Goal: Information Seeking & Learning: Check status

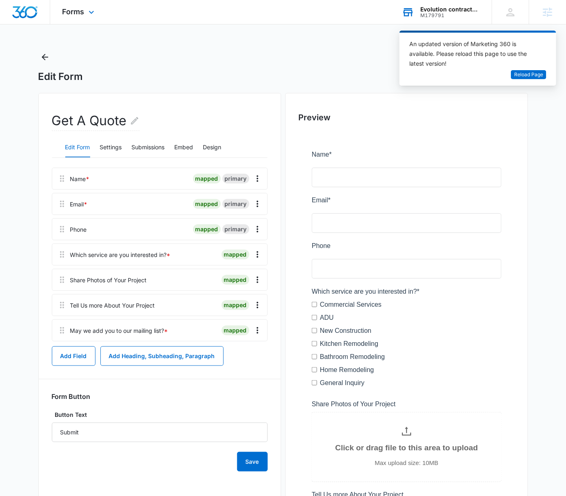
click at [441, 6] on div "Evolution contractors llc" at bounding box center [450, 9] width 60 height 7
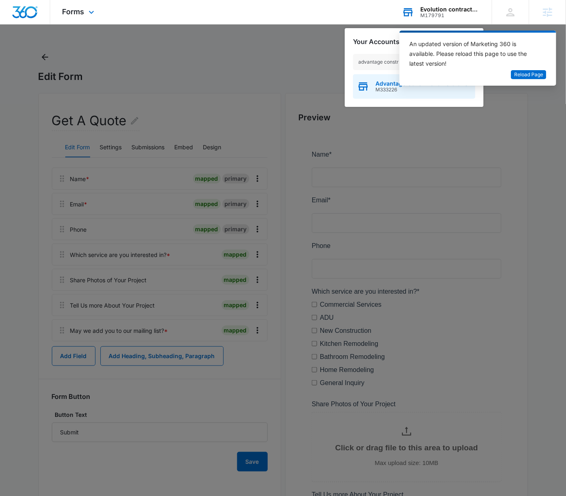
type input "advantage constr"
click at [370, 90] on div "Advantage Construction & Stone M333226" at bounding box center [414, 86] width 122 height 24
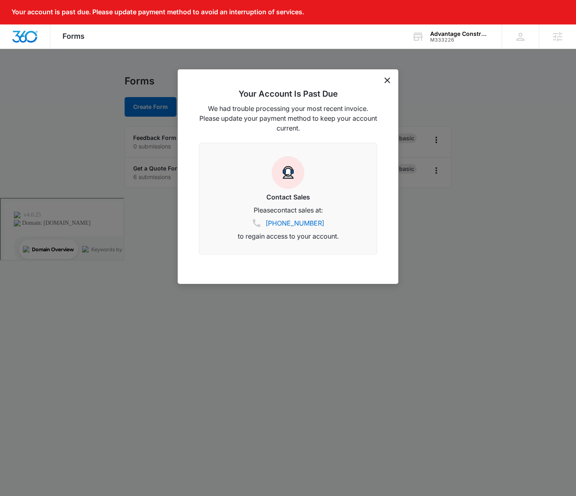
click at [386, 80] on icon "dismiss this dialog" at bounding box center [387, 81] width 6 height 6
click at [386, 79] on div "Forms" at bounding box center [288, 81] width 327 height 12
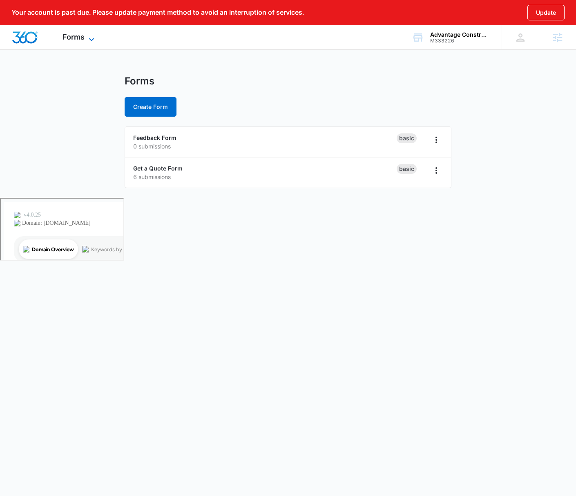
click at [83, 33] on span "Forms" at bounding box center [73, 37] width 22 height 9
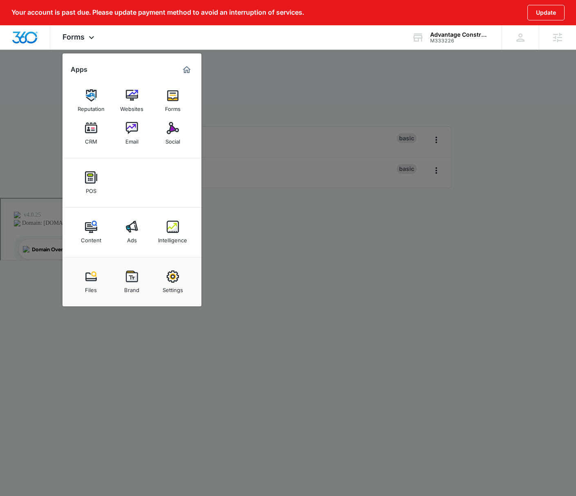
click at [160, 233] on div "Intelligence" at bounding box center [172, 238] width 29 height 11
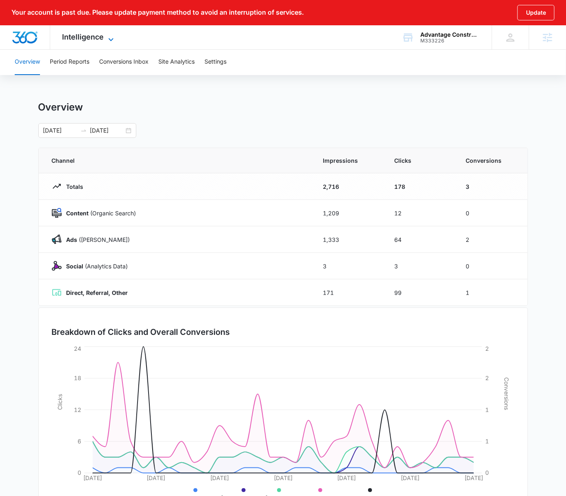
click at [109, 37] on icon at bounding box center [111, 40] width 10 height 10
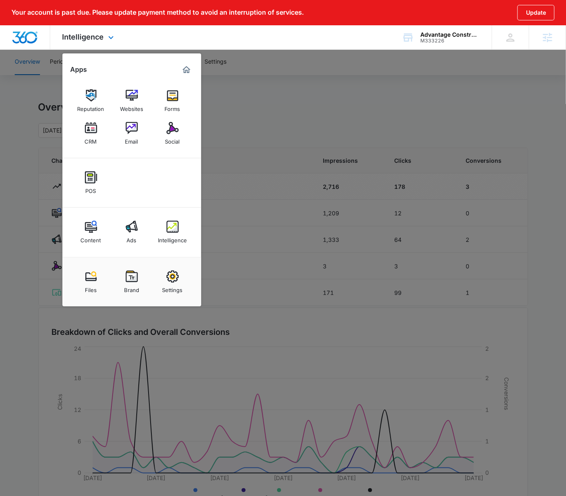
click at [247, 40] on div "Intelligence Apps Reputation Websites Forms CRM Email Social POS Content Ads In…" at bounding box center [283, 37] width 566 height 24
click at [266, 58] on div at bounding box center [283, 248] width 566 height 496
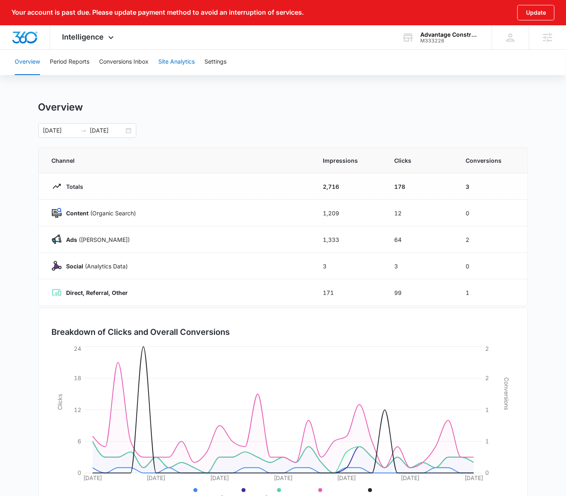
click at [184, 59] on button "Site Analytics" at bounding box center [176, 62] width 36 height 26
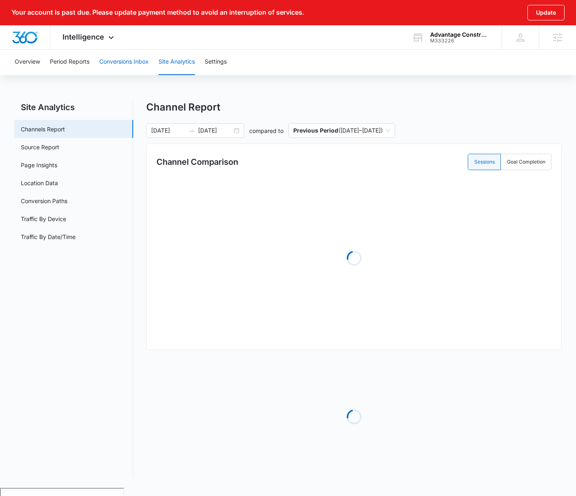
click at [122, 59] on button "Conversions Inbox" at bounding box center [123, 62] width 49 height 26
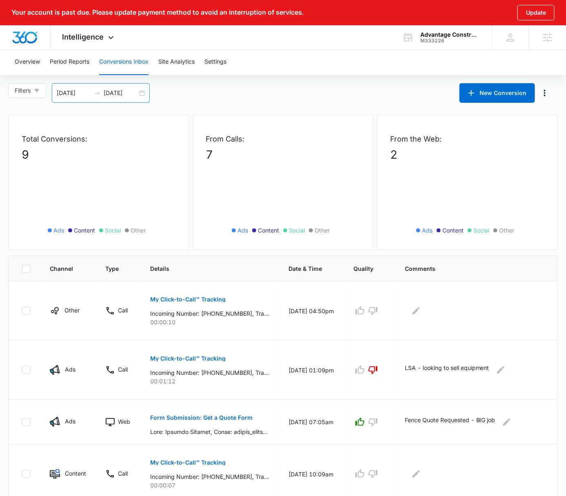
click at [144, 92] on div "08/06/2025 09/05/2025" at bounding box center [101, 93] width 98 height 20
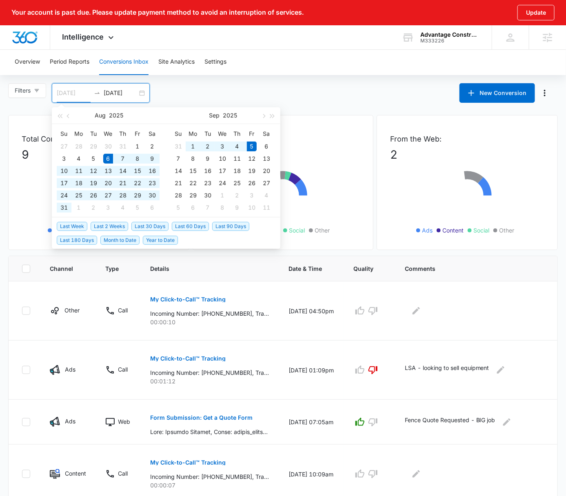
type input "[DATE]"
click at [148, 229] on span "Last 30 Days" at bounding box center [149, 226] width 37 height 9
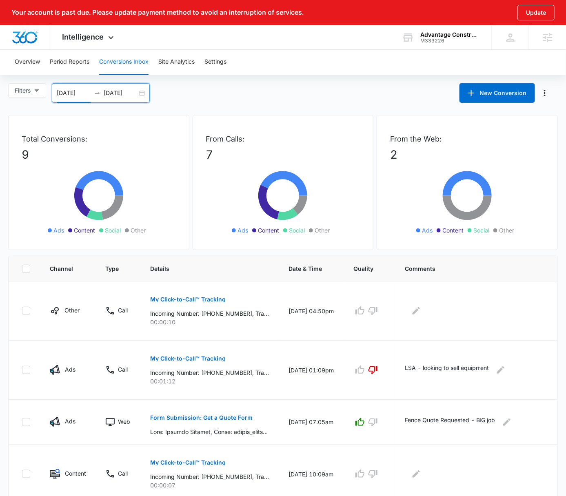
drag, startPoint x: 365, startPoint y: 98, endPoint x: 321, endPoint y: 101, distance: 44.2
click at [365, 99] on div "Filters 08/06/2025 09/05/2025 New Conversion Aug 2025 Su Mo Tu We Th Fr Sa 27 2…" at bounding box center [283, 93] width 566 height 20
click at [111, 39] on icon at bounding box center [111, 40] width 10 height 10
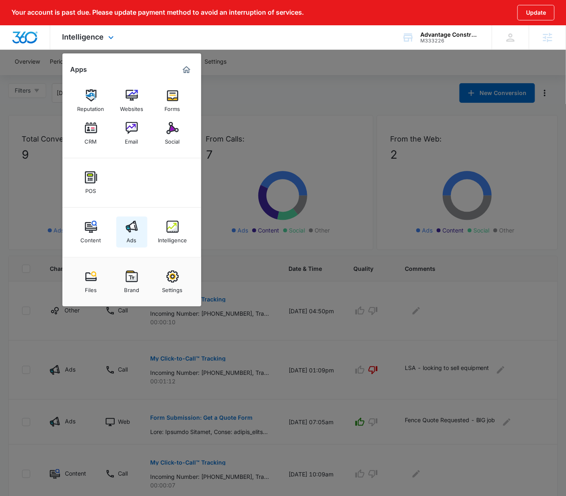
click at [128, 235] on div "Ads" at bounding box center [132, 238] width 10 height 11
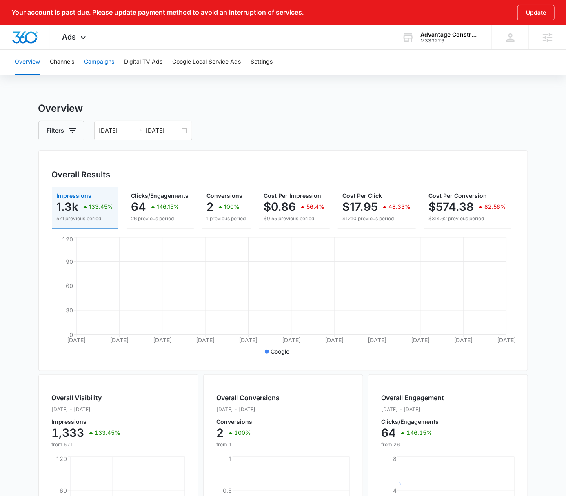
click at [95, 59] on button "Campaigns" at bounding box center [99, 62] width 30 height 26
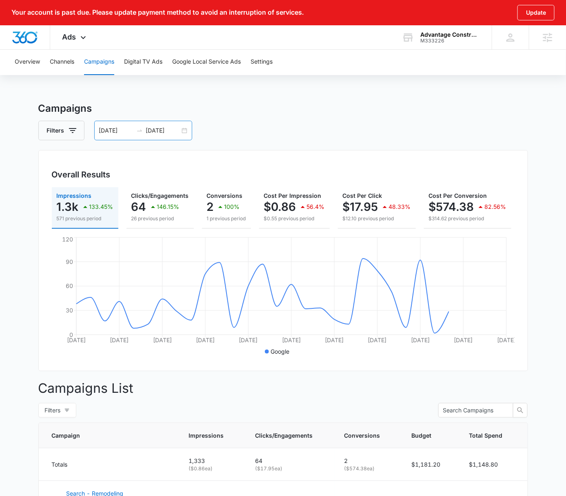
click at [183, 129] on div "08/05/2025 09/04/2025" at bounding box center [143, 131] width 98 height 20
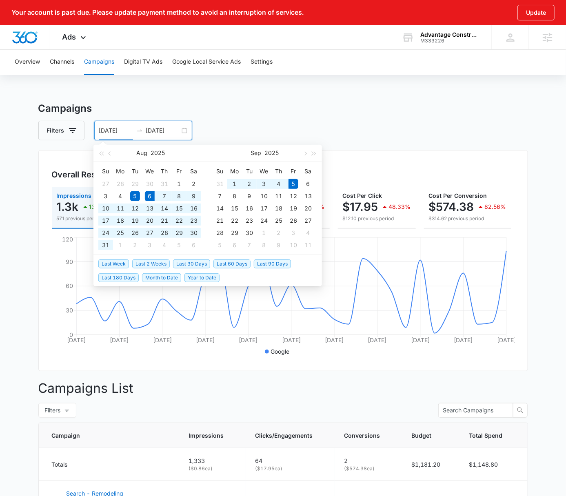
click at [193, 262] on span "Last 30 Days" at bounding box center [191, 264] width 37 height 9
type input "[DATE]"
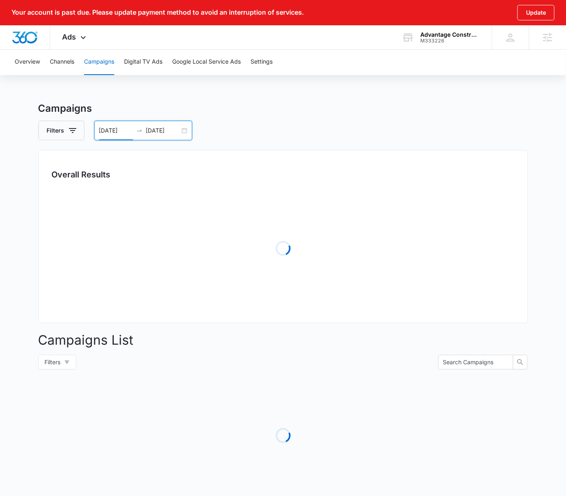
click at [332, 91] on div "Overview Channels Campaigns Digital TV Ads Google Local Service Ads Settings Ca…" at bounding box center [283, 288] width 566 height 478
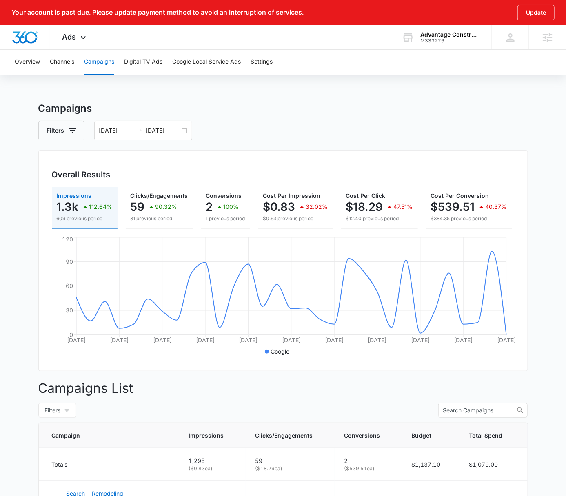
click at [360, 84] on div "Overview Channels Campaigns Digital TV Ads Google Local Service Ads Settings Ca…" at bounding box center [283, 332] width 566 height 566
click at [222, 65] on button "Google Local Service Ads" at bounding box center [206, 62] width 69 height 26
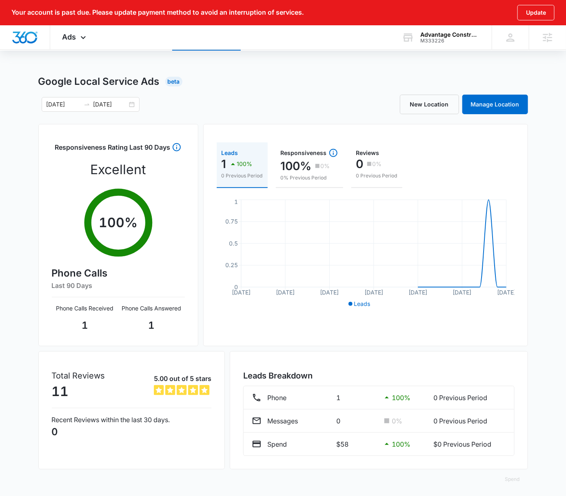
scroll to position [29, 0]
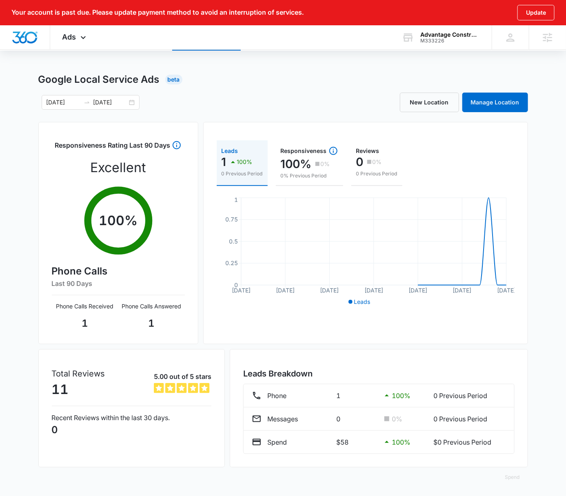
click at [228, 88] on div "Google Local Service Ads Beta 08/06/2025 09/05/2025 New Location Manage Locatio…" at bounding box center [283, 284] width 490 height 425
click at [60, 34] on div "Ads Apps Reputation Websites Forms CRM Email Social POS Content Ads Intelligenc…" at bounding box center [75, 37] width 50 height 24
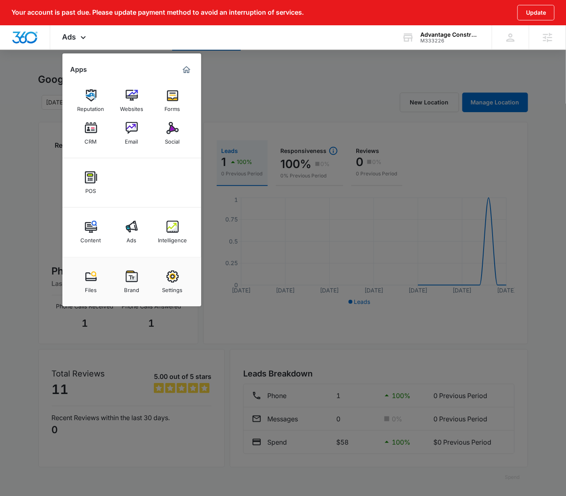
click at [169, 273] on img at bounding box center [173, 277] width 12 height 12
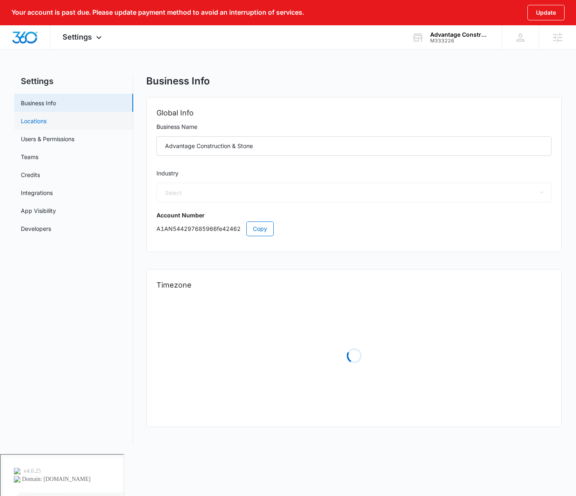
select select "33"
select select "US"
select select "America/Denver"
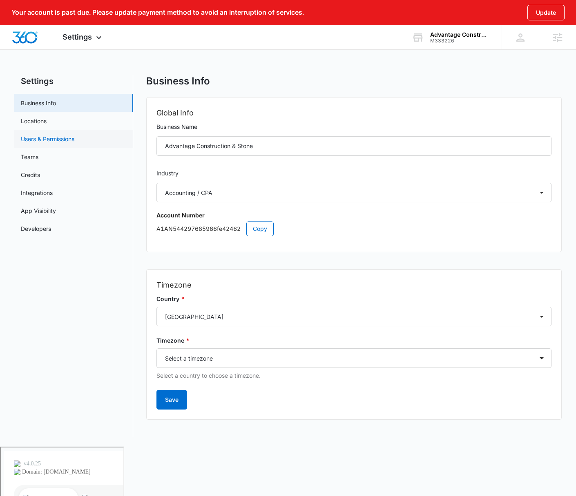
click at [65, 142] on link "Users & Permissions" at bounding box center [47, 139] width 53 height 9
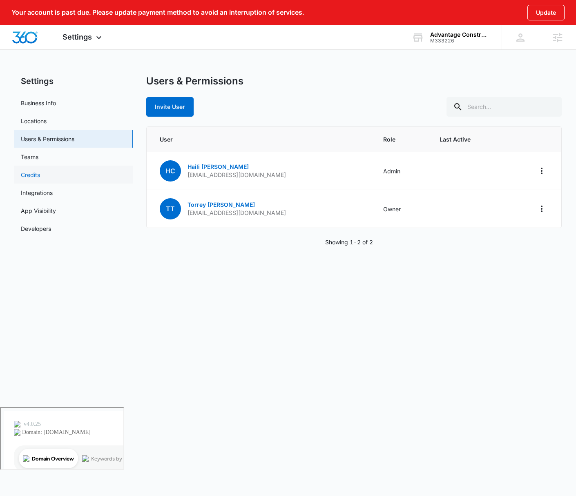
click at [40, 171] on link "Credits" at bounding box center [30, 175] width 19 height 9
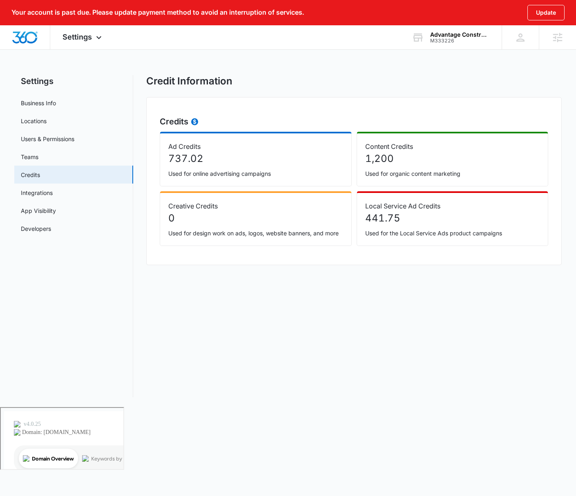
click at [351, 84] on div "Credit Information" at bounding box center [353, 81] width 415 height 12
click at [350, 85] on div "Credit Information" at bounding box center [353, 81] width 415 height 12
click at [447, 31] on div "Advantage Construction & Stone" at bounding box center [460, 34] width 60 height 7
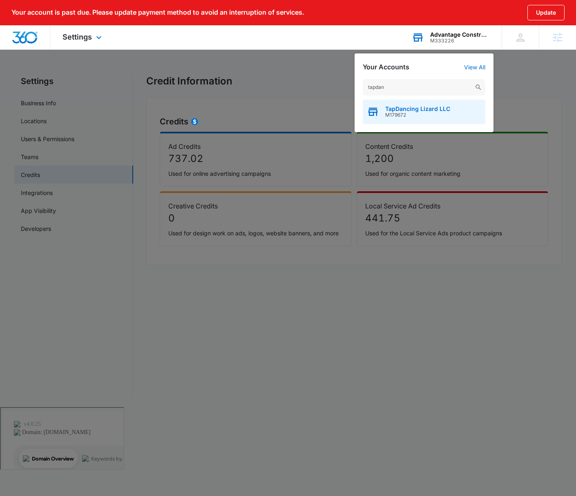
type input "tapdan"
click at [464, 111] on div "TapDancing Lizard LLC M179672" at bounding box center [424, 112] width 122 height 24
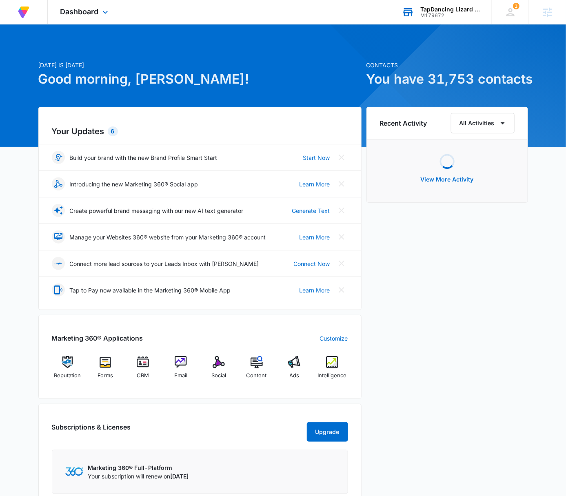
click at [67, 3] on div "Dashboard Apps Reputation Forms CRM Email Social Content Ads Intelligence Files…" at bounding box center [85, 12] width 75 height 24
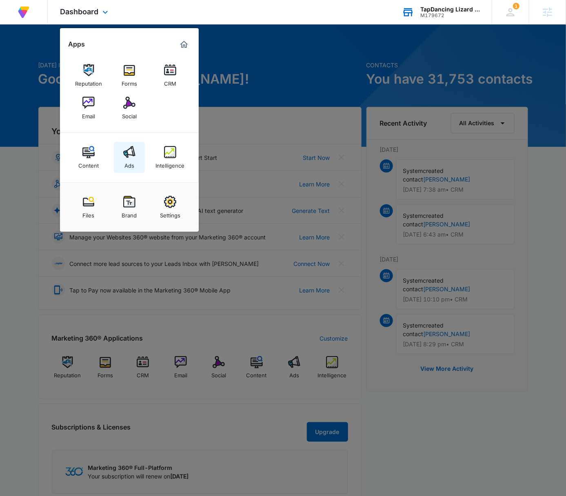
click at [134, 153] on img at bounding box center [129, 152] width 12 height 12
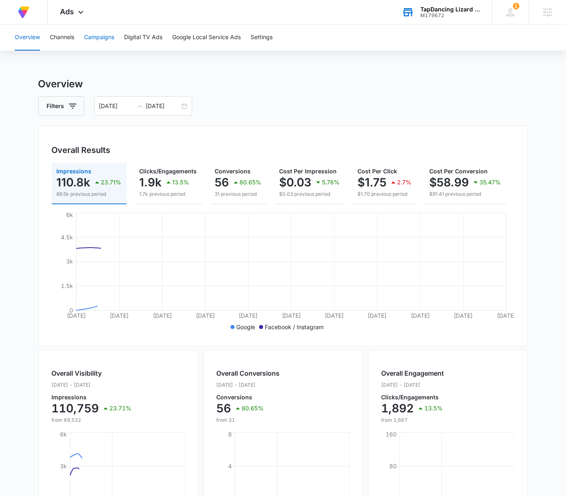
click at [99, 37] on button "Campaigns" at bounding box center [99, 37] width 30 height 26
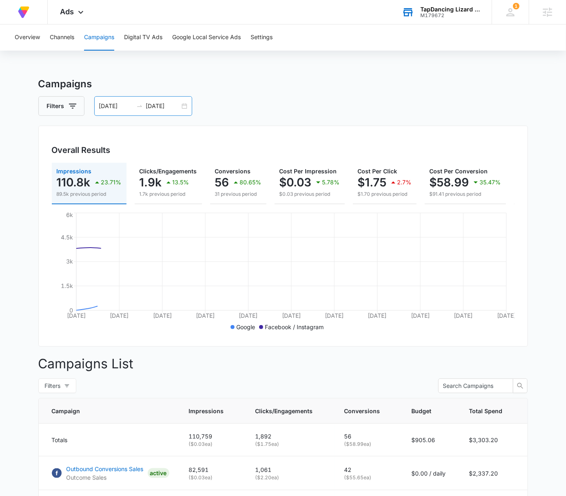
click at [182, 106] on div "08/05/2025 09/04/2025" at bounding box center [143, 106] width 98 height 20
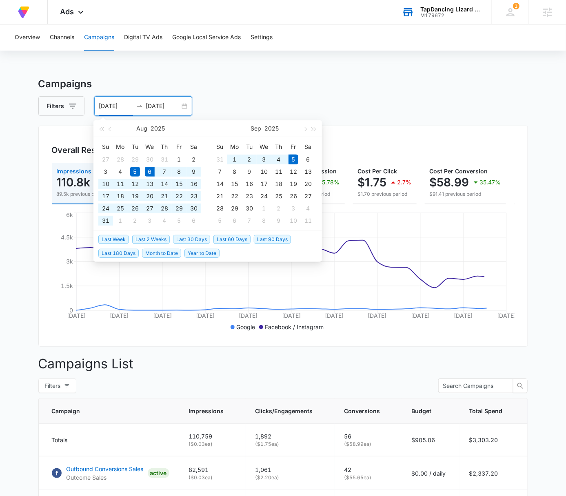
click at [193, 236] on span "Last 30 Days" at bounding box center [191, 239] width 37 height 9
type input "[DATE]"
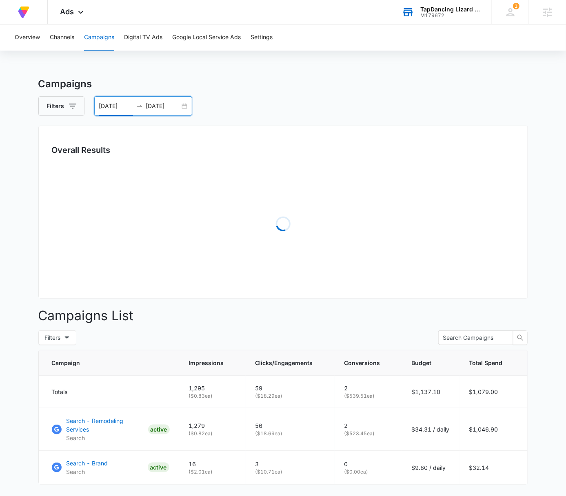
click at [342, 71] on div "Overview Channels Campaigns Digital TV Ads Google Local Service Ads Settings Ca…" at bounding box center [283, 283] width 566 height 518
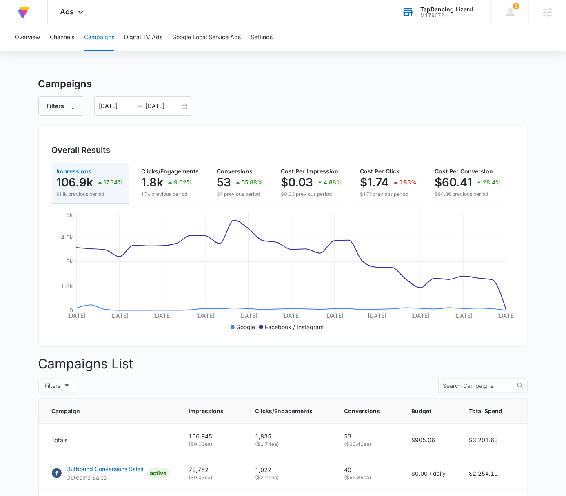
click at [381, 69] on div "Overview Channels Campaigns Digital TV Ads Google Local Service Ads Settings Ca…" at bounding box center [283, 353] width 566 height 659
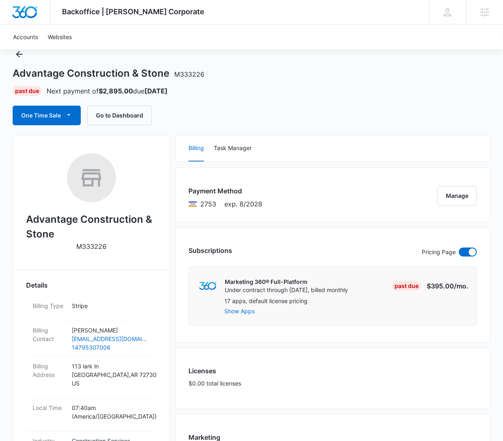
scroll to position [27, 0]
click at [484, 11] on icon at bounding box center [485, 12] width 12 height 12
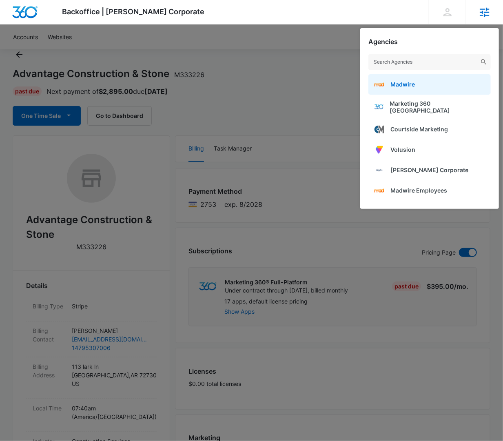
click at [432, 88] on link "Madwire" at bounding box center [430, 84] width 122 height 20
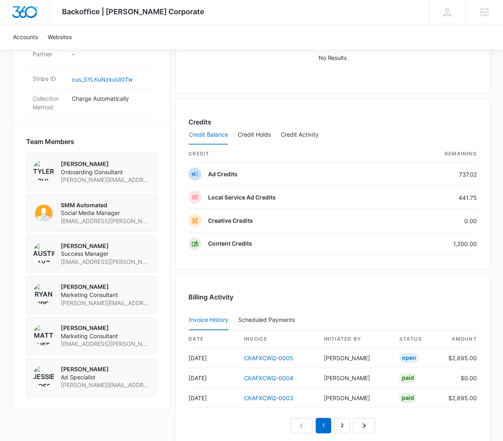
scroll to position [571, 0]
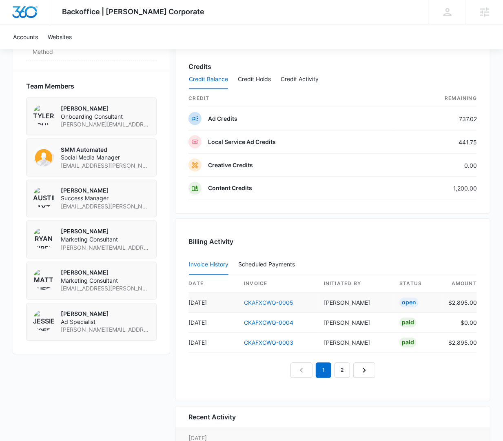
click at [260, 300] on link "CKAFXCWQ-0005" at bounding box center [268, 303] width 49 height 7
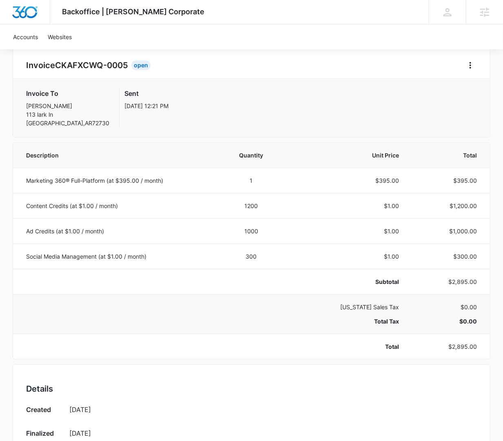
scroll to position [108, 0]
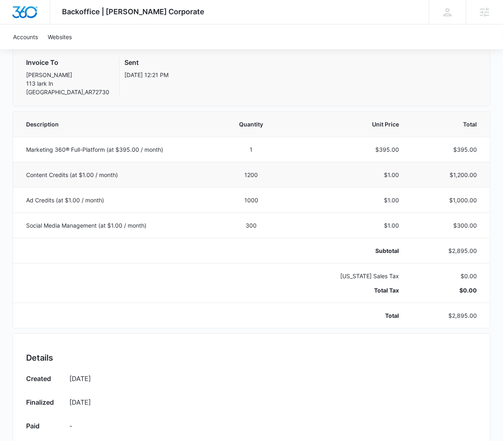
click at [463, 175] on p "$1,200.00" at bounding box center [448, 175] width 58 height 9
copy p "1,200.00"
click at [373, 40] on div "Accounts Websites" at bounding box center [251, 36] width 487 height 25
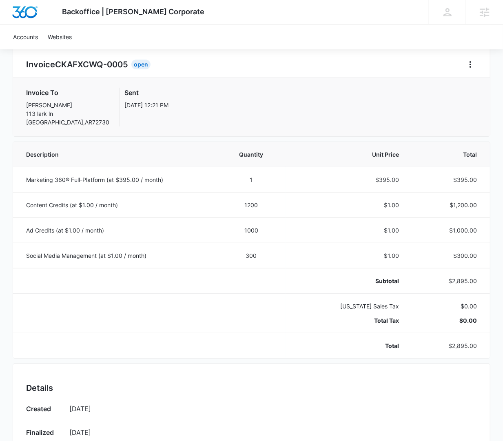
scroll to position [0, 0]
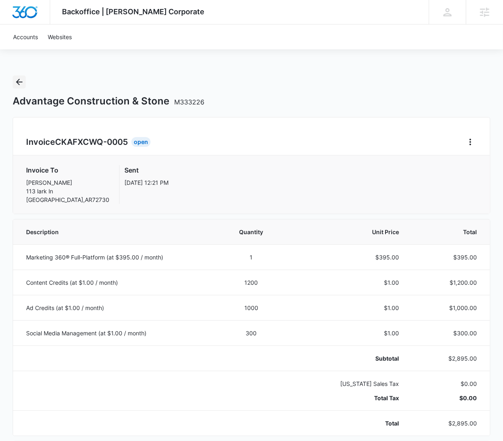
click at [24, 82] on button "Back" at bounding box center [19, 82] width 13 height 13
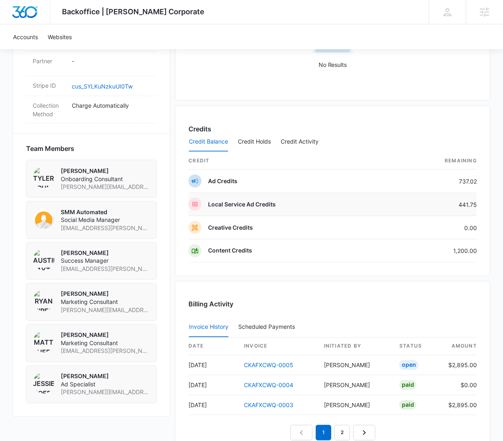
scroll to position [619, 0]
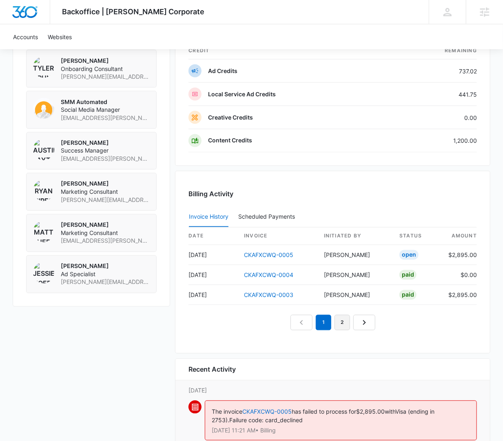
click at [347, 323] on link "2" at bounding box center [343, 323] width 16 height 16
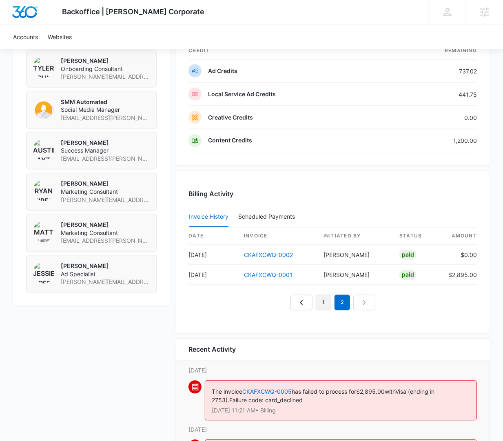
click at [316, 302] on link "1" at bounding box center [324, 303] width 16 height 16
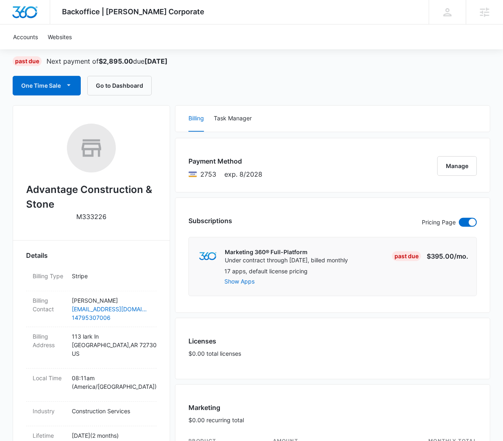
scroll to position [0, 0]
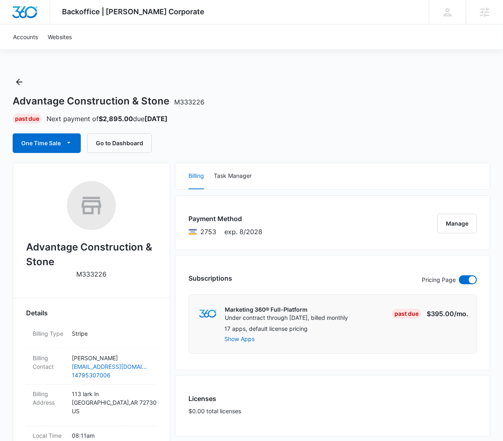
click at [417, 131] on div "Advantage Construction & Stone M333226 Past Due Next payment of $2,895.00 due S…" at bounding box center [252, 115] width 478 height 78
click at [456, 104] on div "Advantage Construction & Stone M333226" at bounding box center [252, 101] width 478 height 12
click at [451, 100] on div "Advantage Construction & Stone M333226" at bounding box center [252, 101] width 478 height 12
click at [452, 100] on div "Advantage Construction & Stone M333226" at bounding box center [252, 101] width 478 height 12
click at [368, 89] on div "Advantage Construction & Stone M333226 Past Due Next payment of $2,895.00 due S…" at bounding box center [252, 115] width 478 height 78
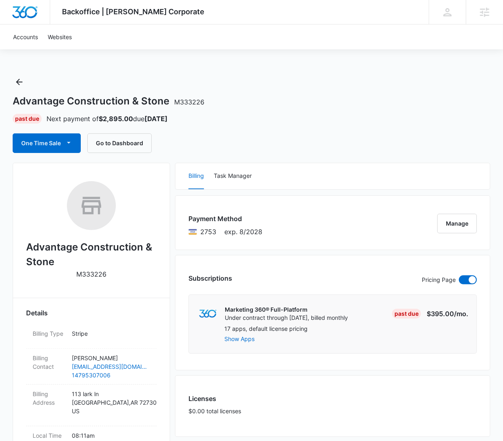
click at [437, 86] on div "Advantage Construction & Stone M333226 Past Due Next payment of $2,895.00 due S…" at bounding box center [252, 115] width 478 height 78
click at [482, 15] on icon at bounding box center [484, 11] width 9 height 9
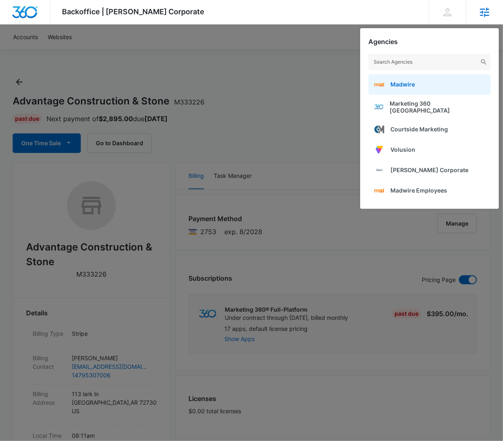
click at [414, 86] on span "Madwire" at bounding box center [403, 84] width 24 height 7
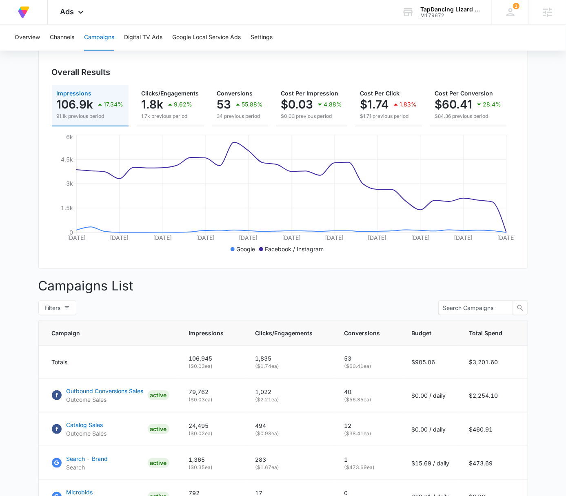
scroll to position [77, 0]
click at [542, 40] on div "Overview Channels Campaigns Digital TV Ads Google Local Service Ads Settings" at bounding box center [283, 37] width 547 height 26
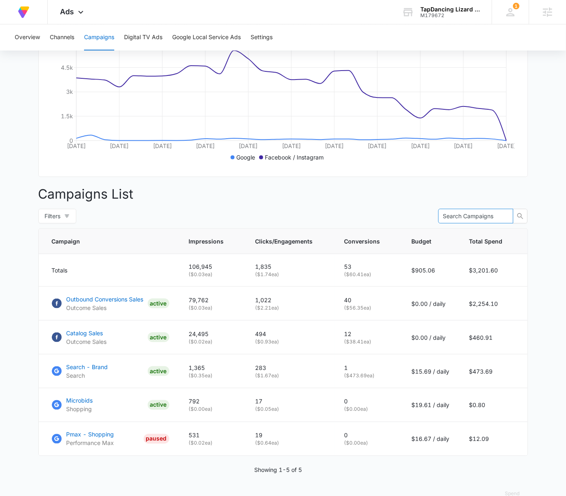
scroll to position [190, 0]
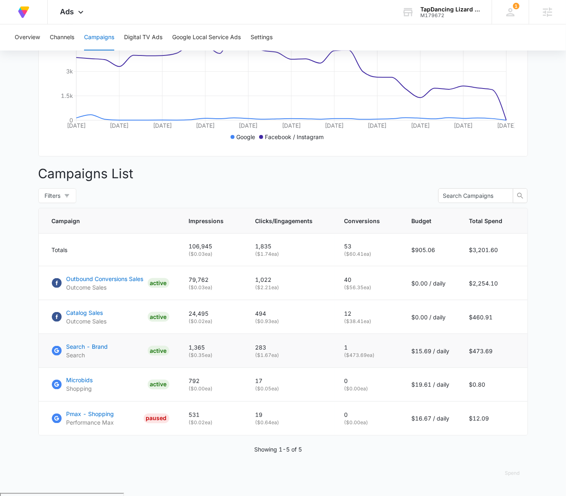
click at [480, 359] on td "$473.69" at bounding box center [494, 351] width 68 height 34
click at [367, 359] on p "( $473.69 ea)" at bounding box center [369, 355] width 48 height 7
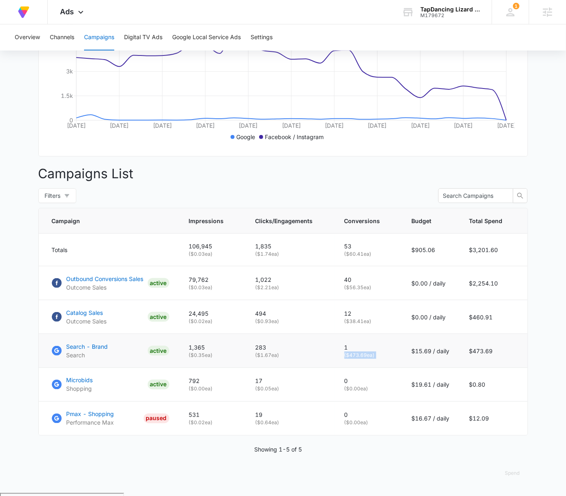
click at [367, 359] on p "( $473.69 ea)" at bounding box center [369, 355] width 48 height 7
click at [374, 359] on p "( $473.69 ea)" at bounding box center [369, 355] width 48 height 7
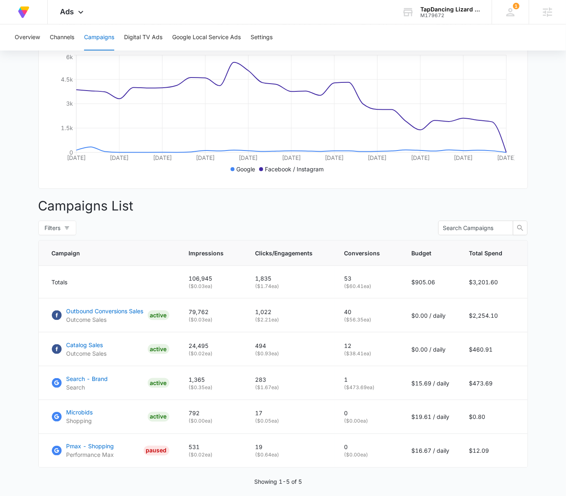
scroll to position [189, 0]
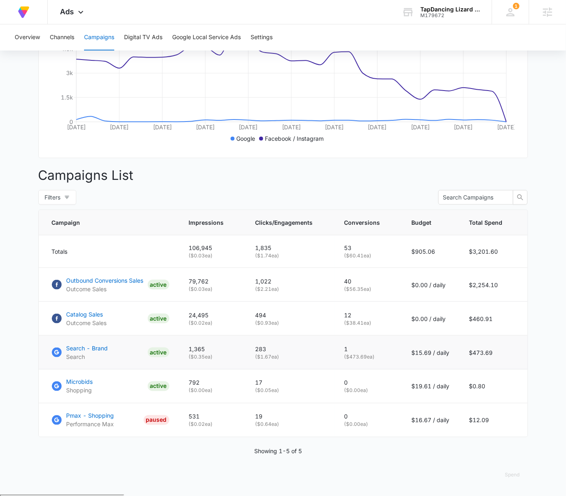
click at [487, 361] on td "$473.69" at bounding box center [494, 353] width 68 height 34
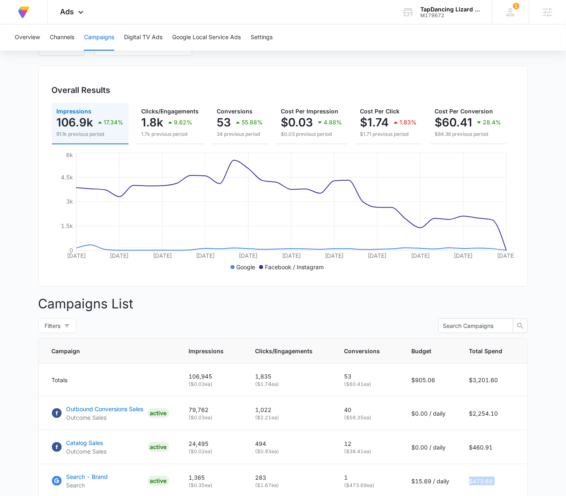
scroll to position [47, 0]
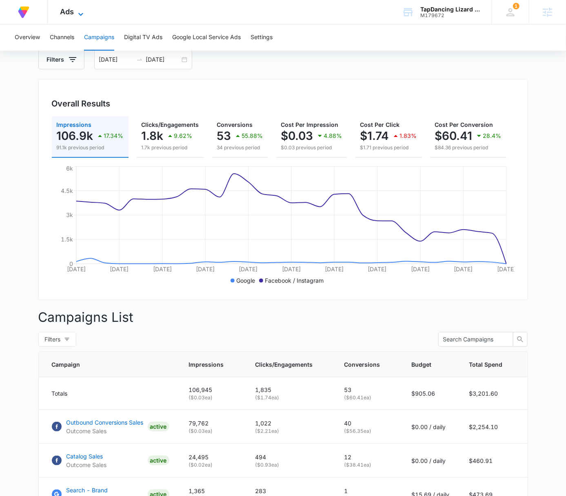
click at [85, 11] on icon at bounding box center [81, 14] width 10 height 10
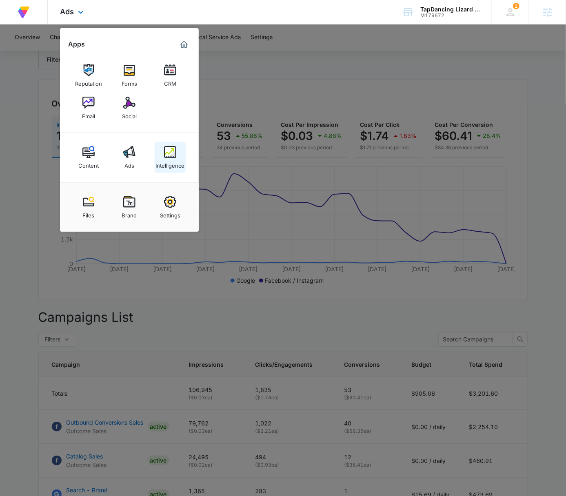
click at [167, 151] on img at bounding box center [170, 152] width 12 height 12
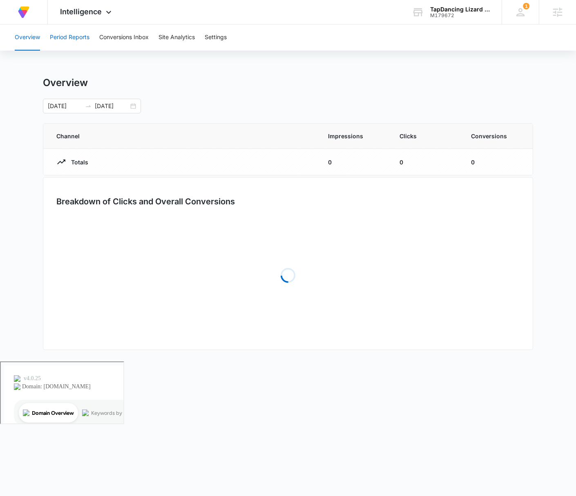
click at [84, 38] on button "Period Reports" at bounding box center [70, 37] width 40 height 26
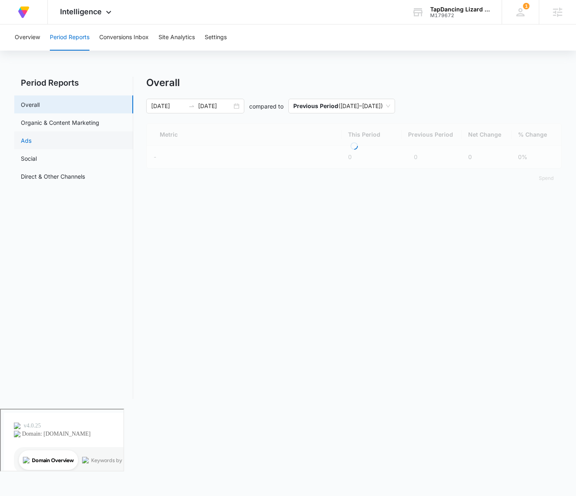
click at [31, 137] on link "Ads" at bounding box center [26, 140] width 11 height 9
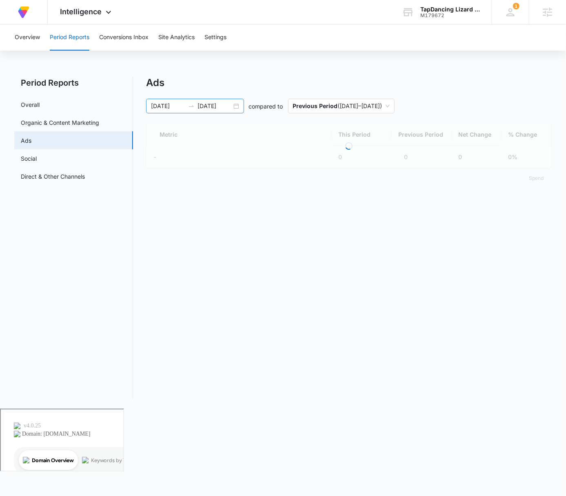
click at [236, 105] on div "08/06/2025 09/05/2025" at bounding box center [195, 106] width 98 height 15
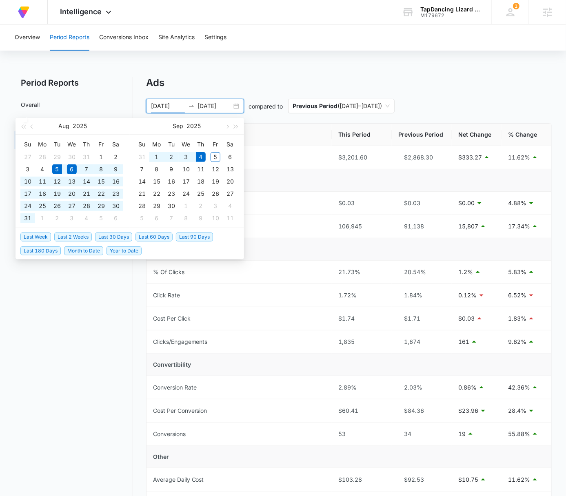
click at [105, 237] on span "Last 30 Days" at bounding box center [113, 237] width 37 height 9
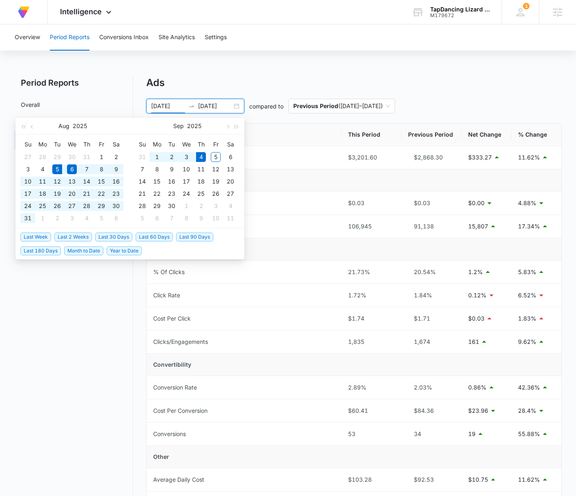
type input "08/05/2025"
type input "09/04/2025"
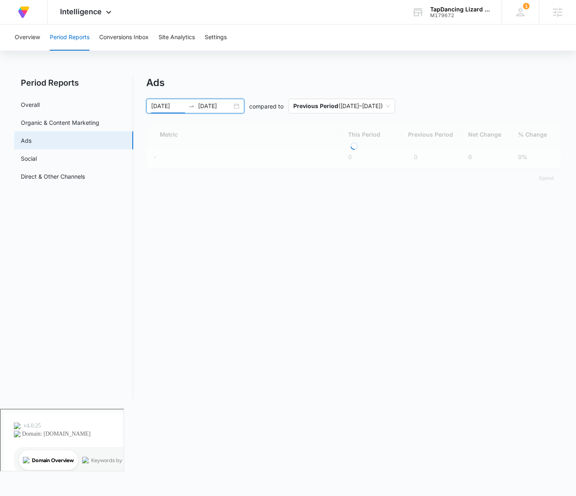
click at [397, 47] on div "Overview Period Reports Conversions Inbox Site Analytics Settings" at bounding box center [288, 37] width 556 height 26
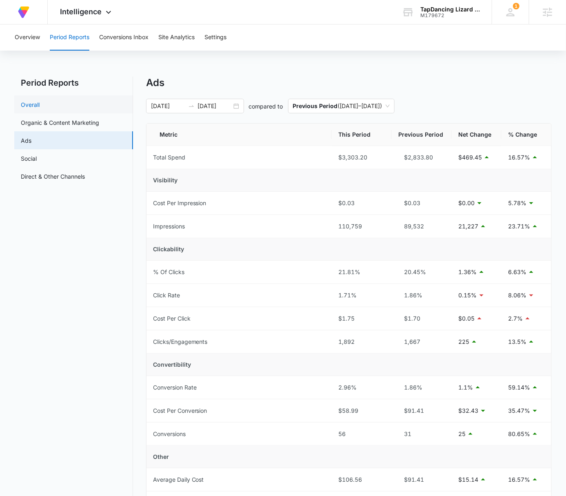
click at [37, 102] on link "Overall" at bounding box center [30, 104] width 19 height 9
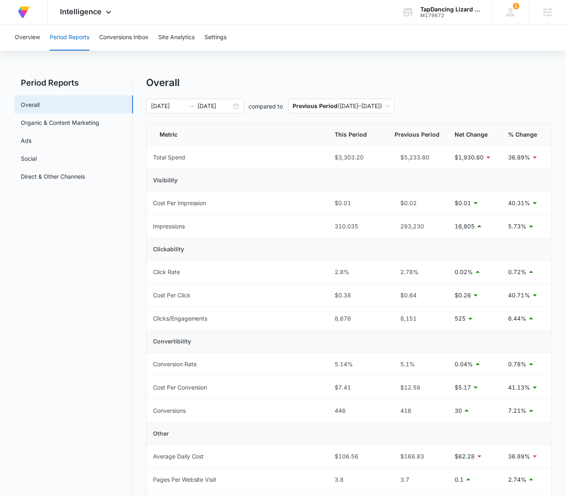
click at [503, 78] on div "Overall" at bounding box center [349, 83] width 406 height 12
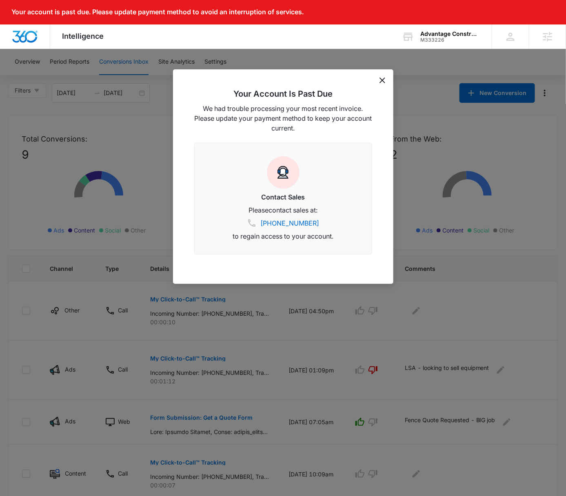
click at [381, 83] on icon "dismiss this dialog" at bounding box center [383, 81] width 6 height 6
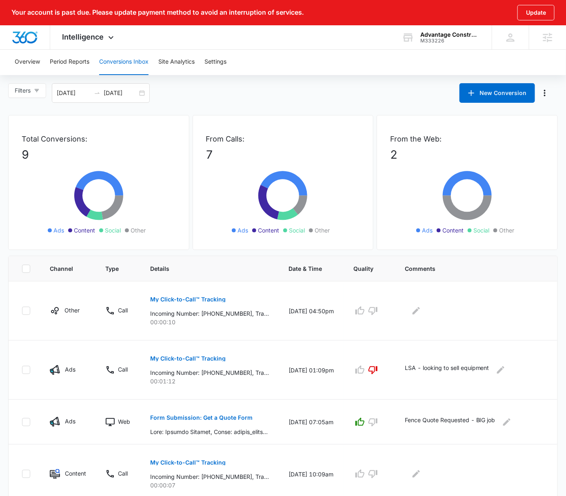
click at [382, 78] on div "Overview Period Reports Conversions Inbox Site Analytics Settings Filters [DATE…" at bounding box center [283, 426] width 566 height 755
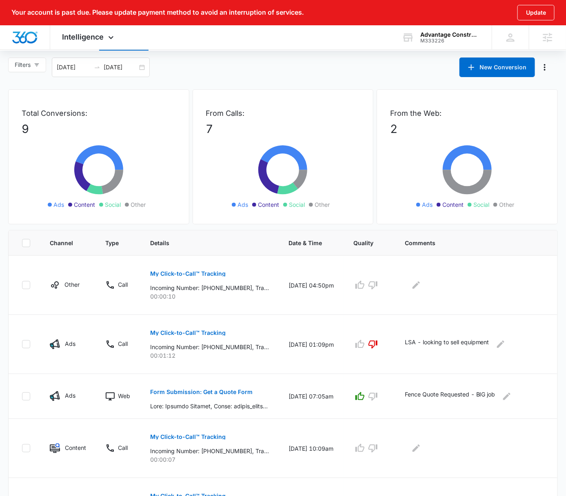
scroll to position [28, 0]
